Goal: Navigation & Orientation: Find specific page/section

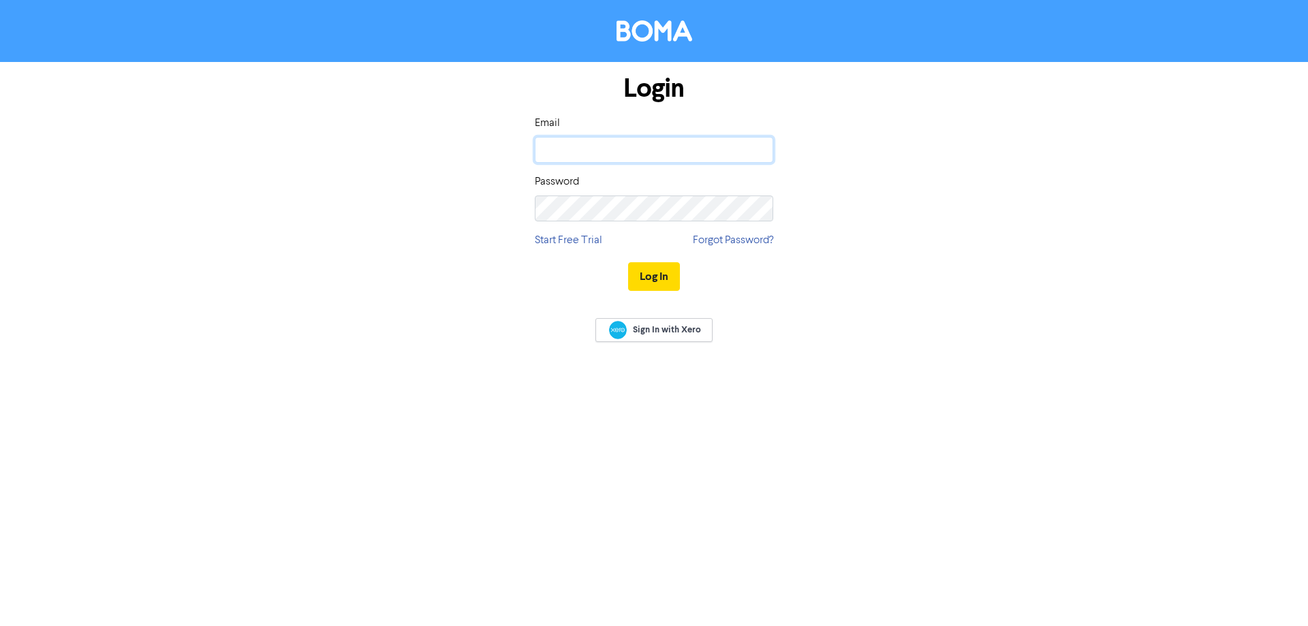
click at [663, 147] on input "email" at bounding box center [654, 150] width 238 height 26
paste input "[EMAIL_ADDRESS][DOMAIN_NAME]"
type input "[EMAIL_ADDRESS][DOMAIN_NAME]"
click at [653, 274] on button "Log In" at bounding box center [654, 276] width 52 height 29
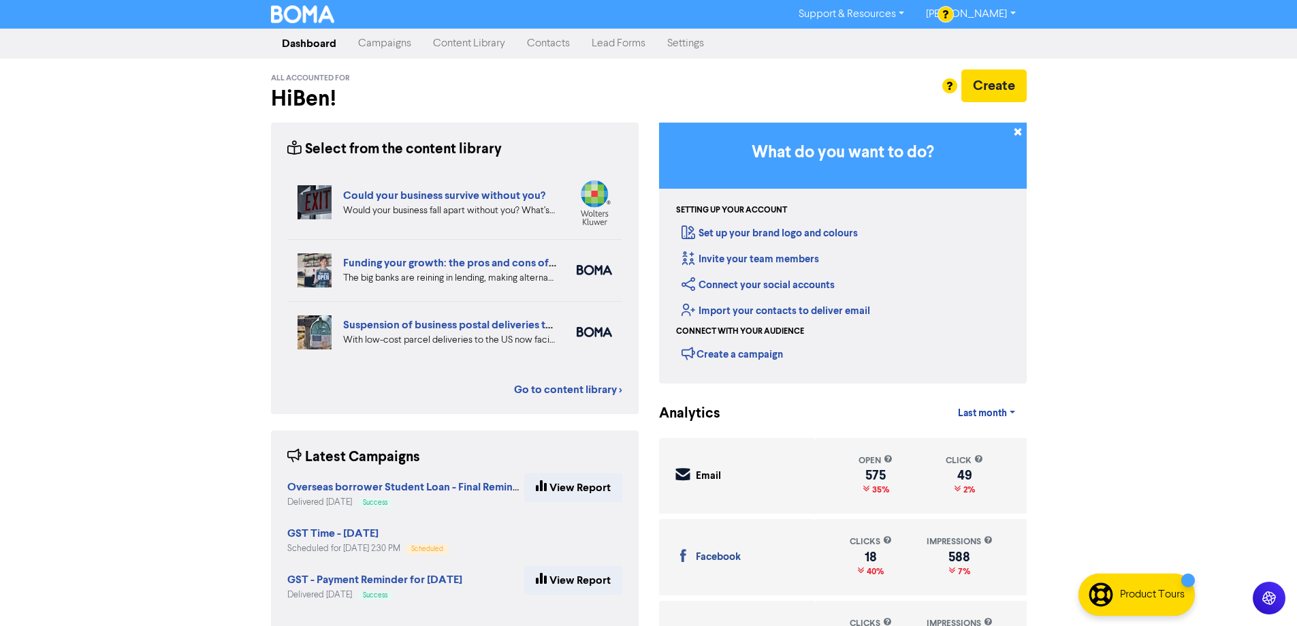
click at [391, 46] on link "Campaigns" at bounding box center [384, 43] width 75 height 27
